Goal: Task Accomplishment & Management: Complete application form

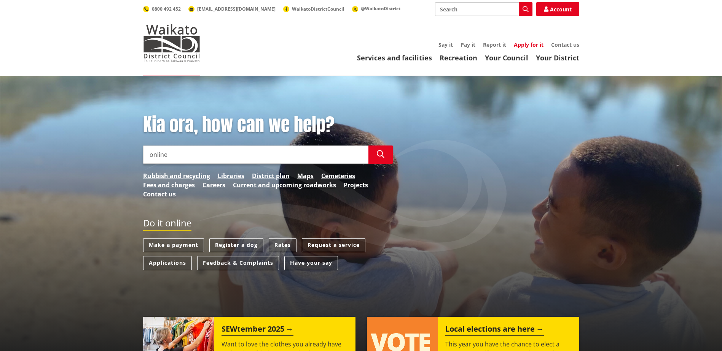
type input "online"
click at [525, 45] on link "Apply for it" at bounding box center [529, 44] width 30 height 7
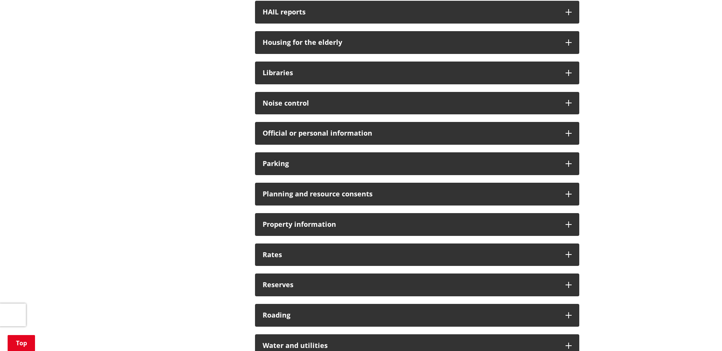
scroll to position [444, 0]
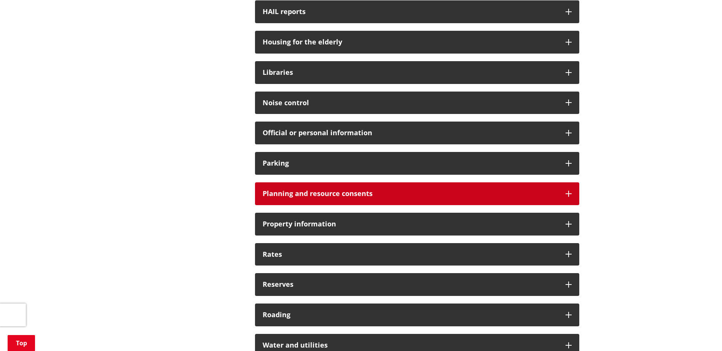
click at [300, 196] on h3 "Planning and resource consents" at bounding box center [409, 194] width 295 height 8
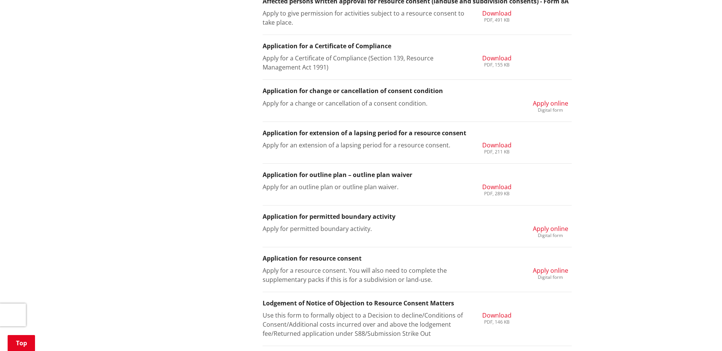
scroll to position [887, 0]
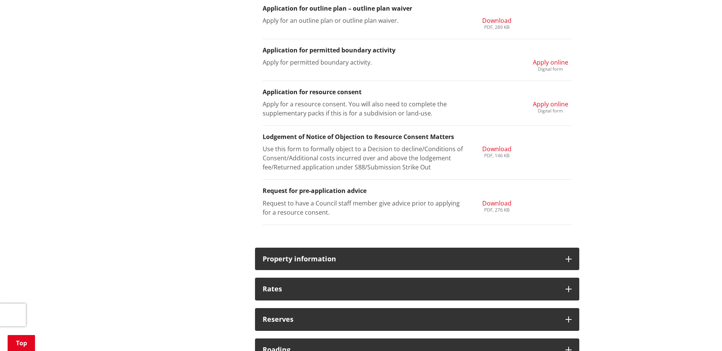
click at [549, 103] on span "Apply online" at bounding box center [550, 104] width 35 height 8
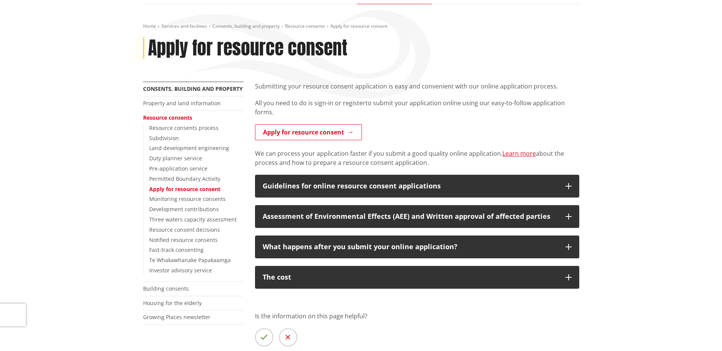
scroll to position [89, 0]
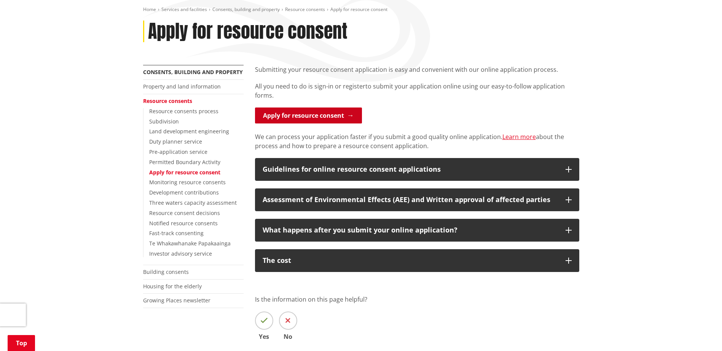
click at [328, 113] on link "Apply for resource consent" at bounding box center [308, 116] width 107 height 16
